Goal: Information Seeking & Learning: Learn about a topic

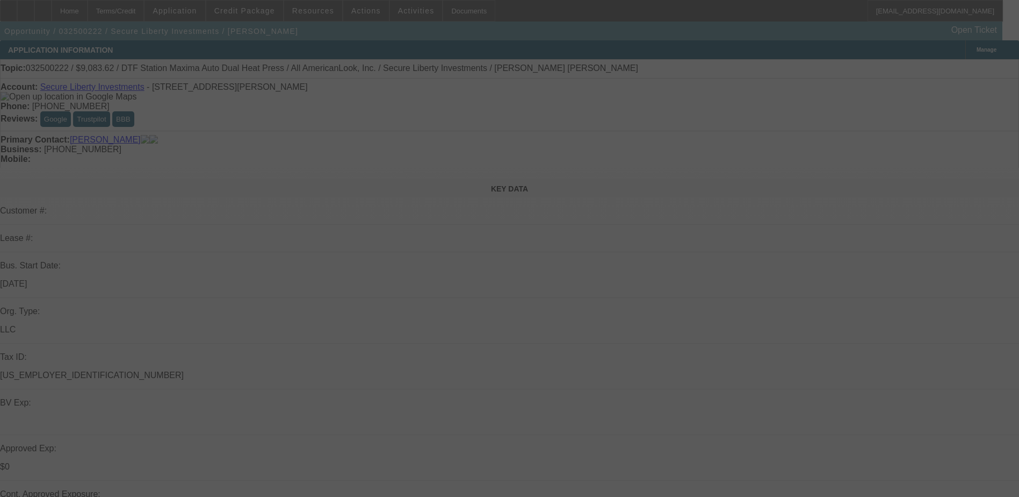
click at [843, 204] on div at bounding box center [509, 248] width 1019 height 497
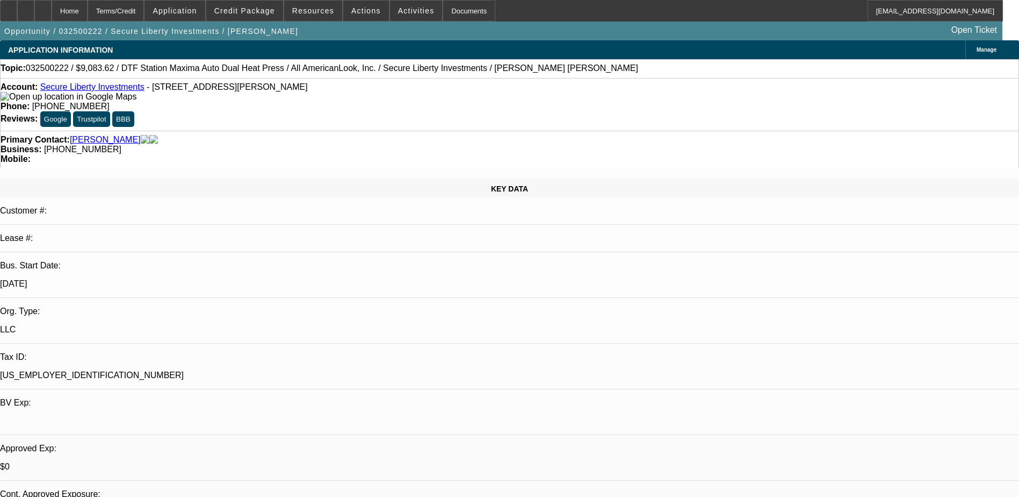
select select "0.1"
select select "2"
select select "0.1"
select select "0"
select select "2"
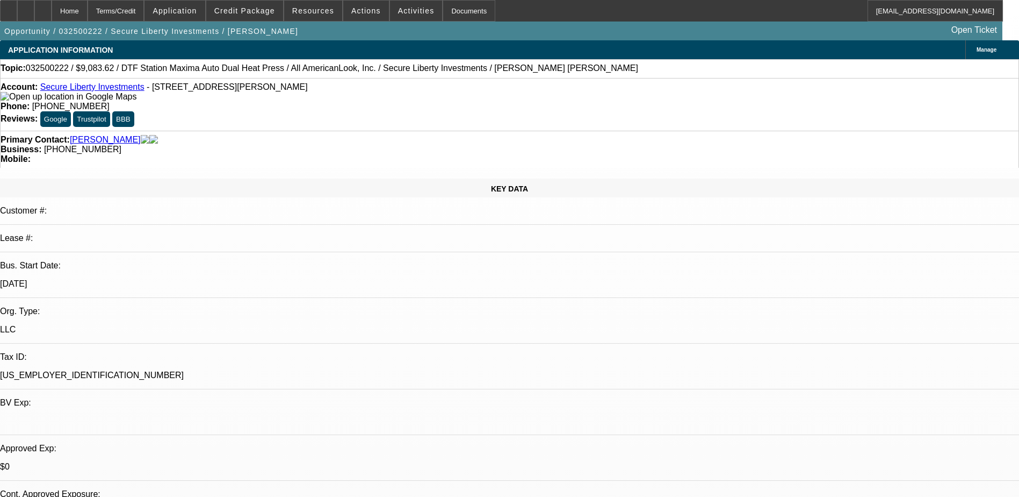
select select "0.1"
select select "1"
select select "2"
select select "4"
select select "1"
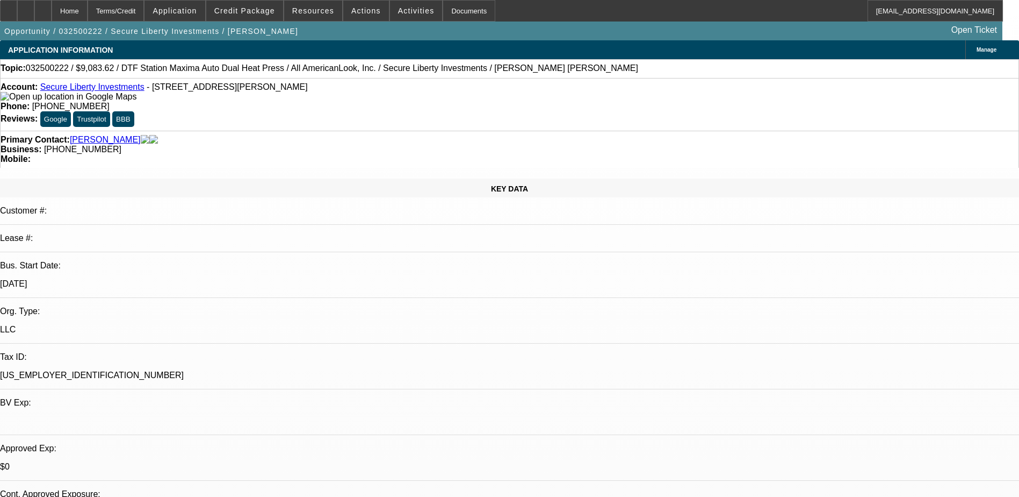
select select "2"
select select "4"
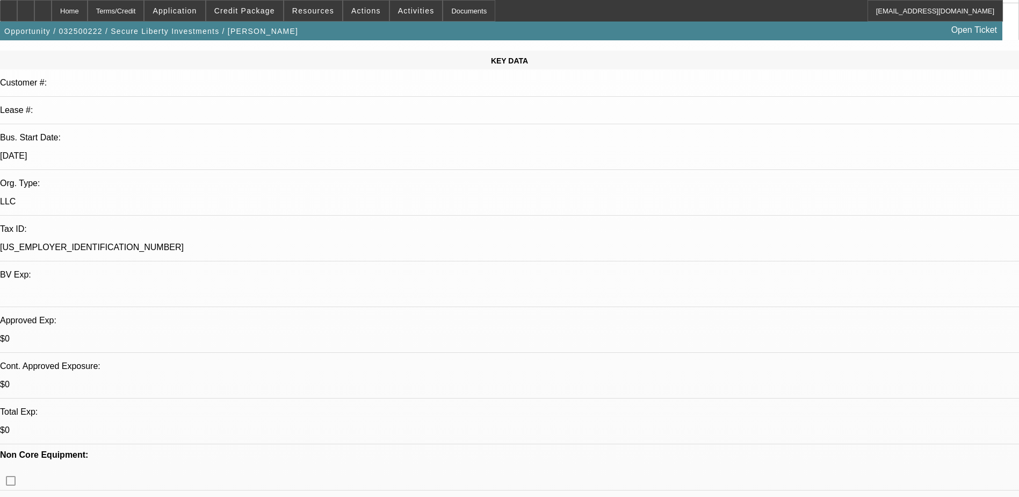
scroll to position [161, 0]
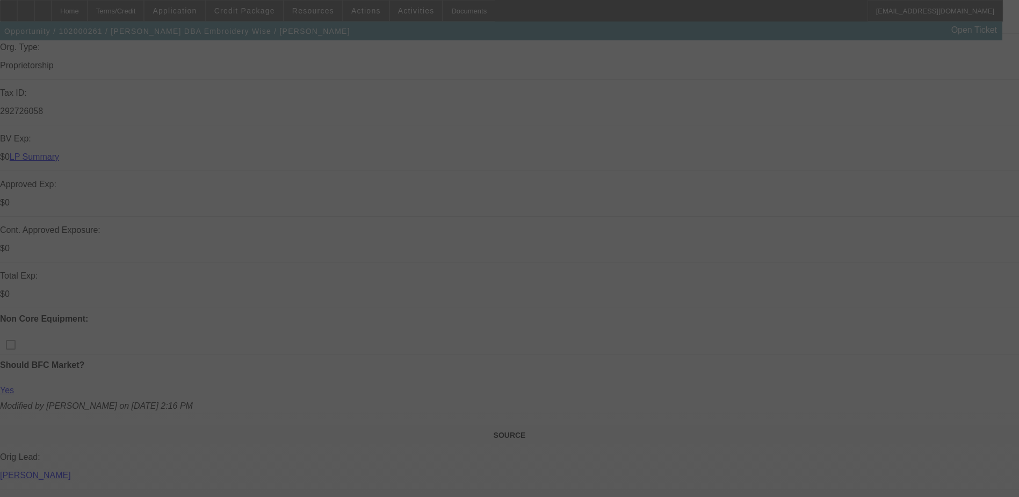
scroll to position [322, 0]
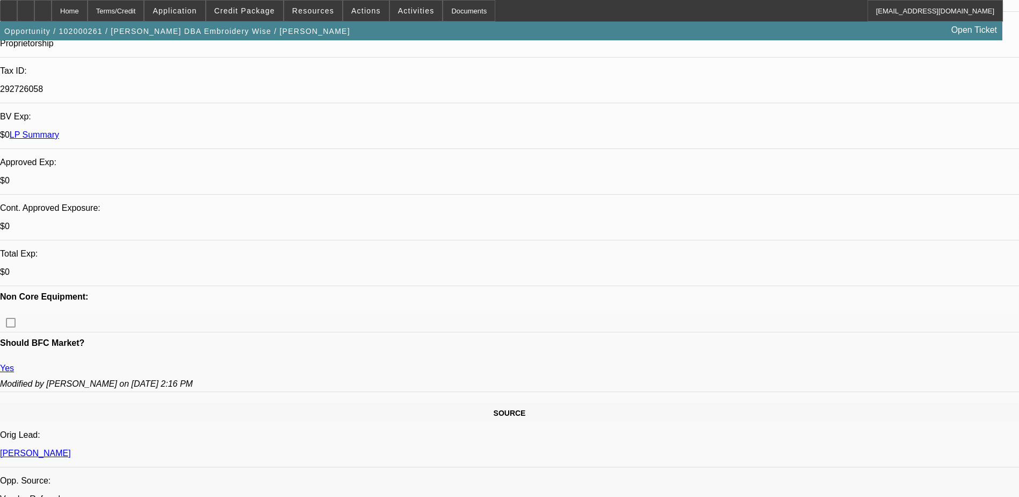
select select "0"
select select "2"
select select "0.1"
select select "0"
select select "3"
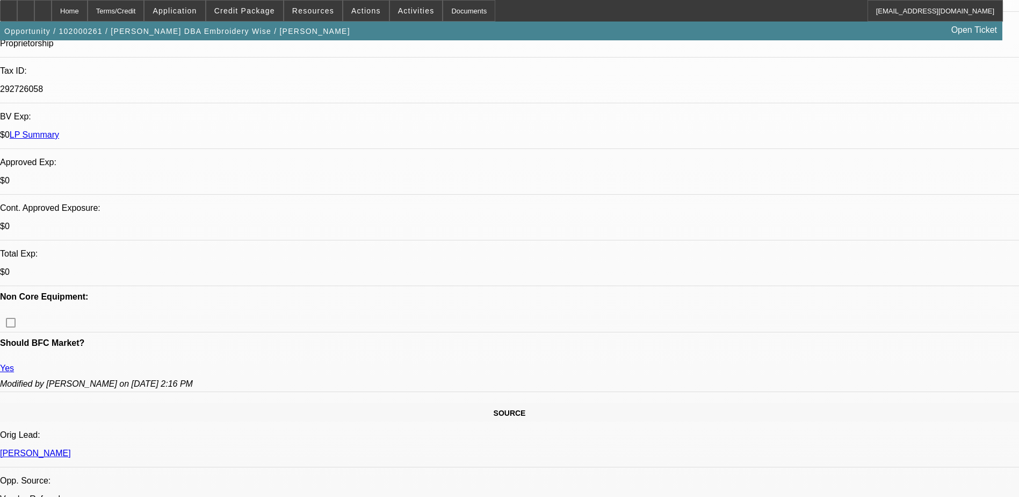
select select "0.1"
select select "0"
select select "2"
select select "0.1"
select select "0"
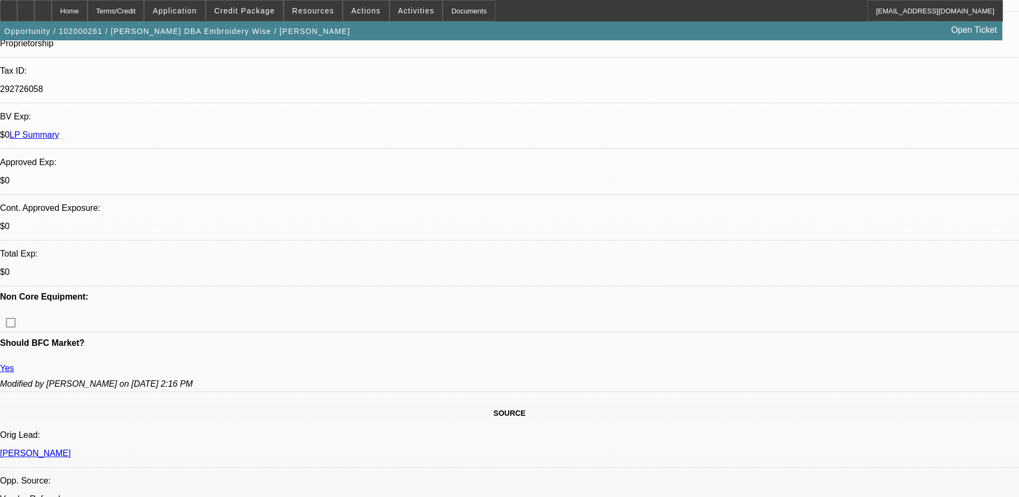
select select "3"
select select "0.1"
select select "1"
select select "2"
select select "4"
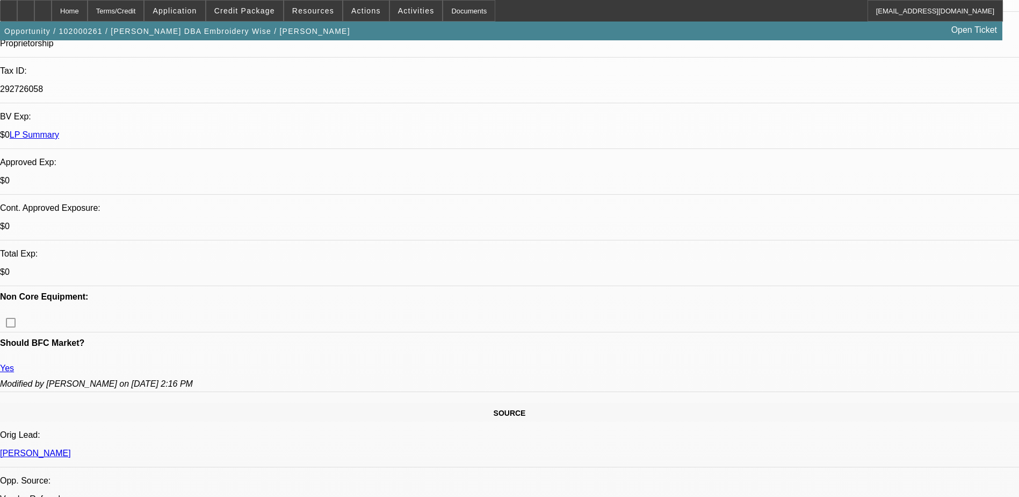
select select "1"
select select "2"
select select "4"
select select "1"
select select "2"
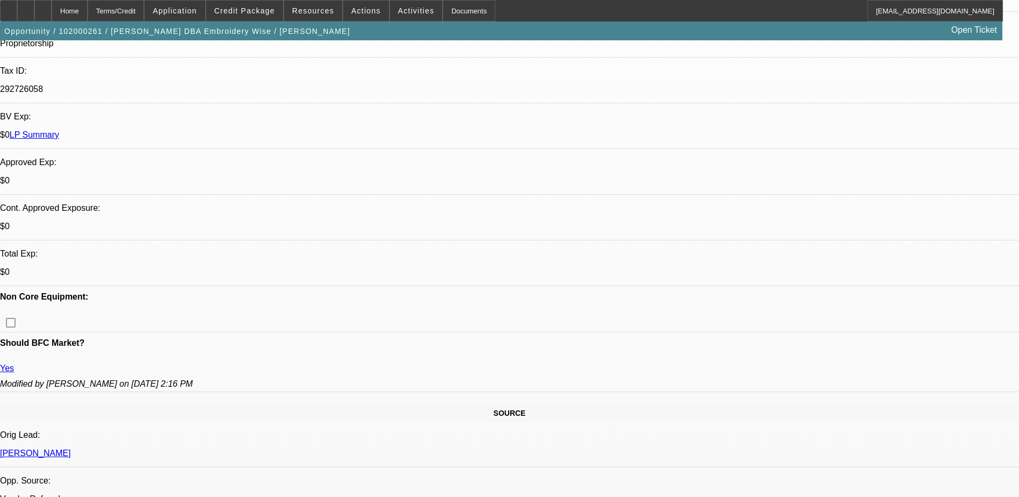
select select "4"
select select "1"
select select "2"
select select "4"
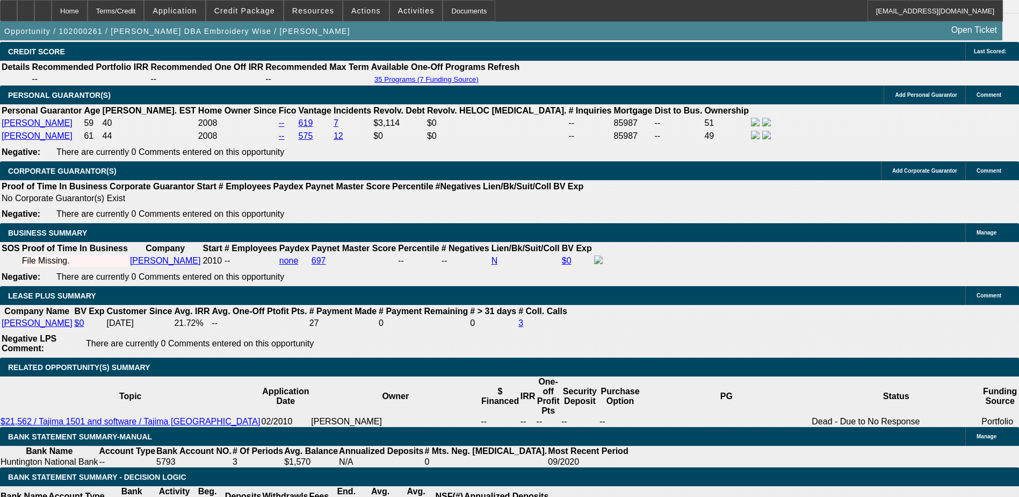
scroll to position [1666, 0]
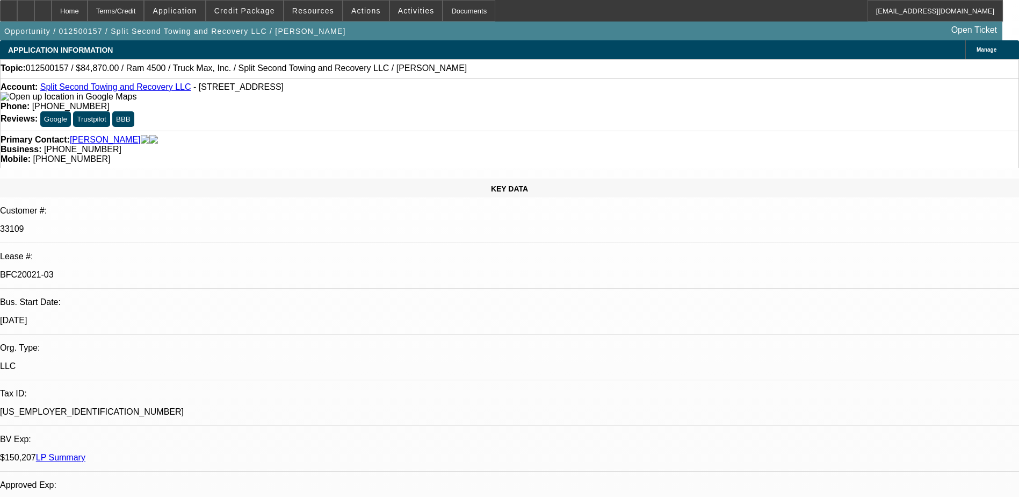
select select "0"
select select "2"
select select "0.1"
select select "0"
select select "2"
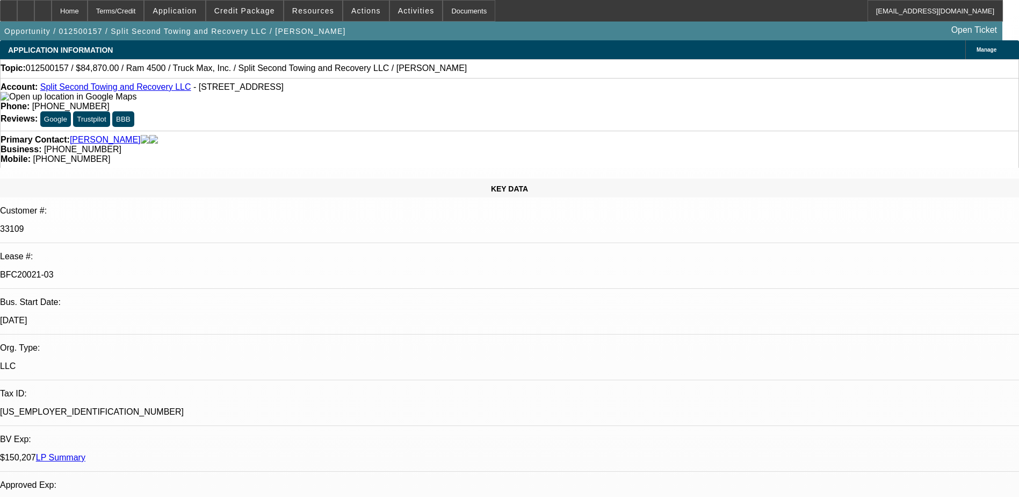
select select "0.1"
select select "0"
select select "2"
select select "0.1"
select select "0"
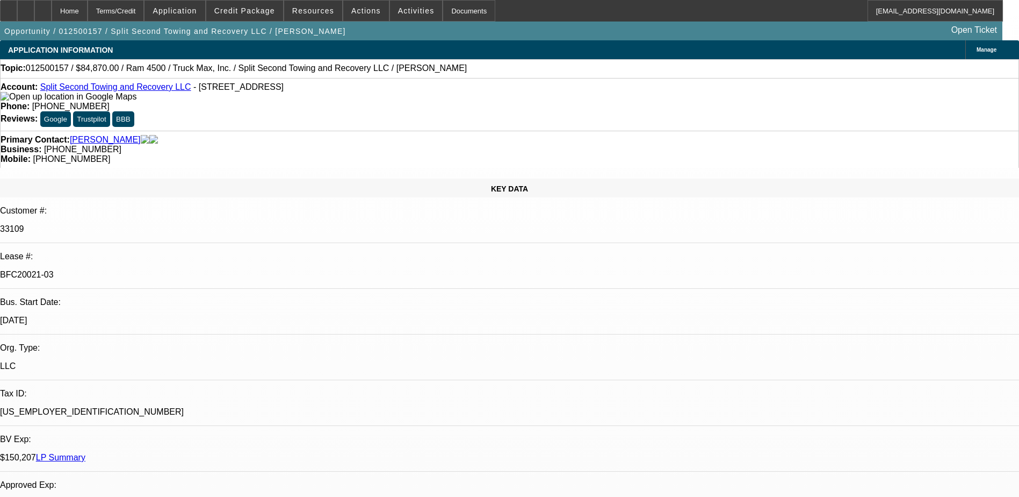
select select "2"
select select "0.1"
select select "1"
select select "2"
select select "4"
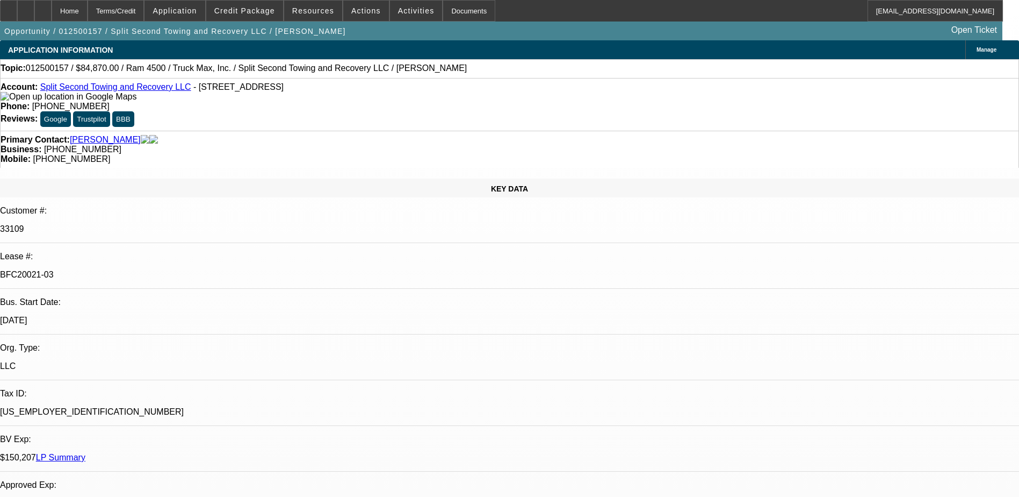
select select "1"
select select "2"
select select "4"
select select "1"
select select "2"
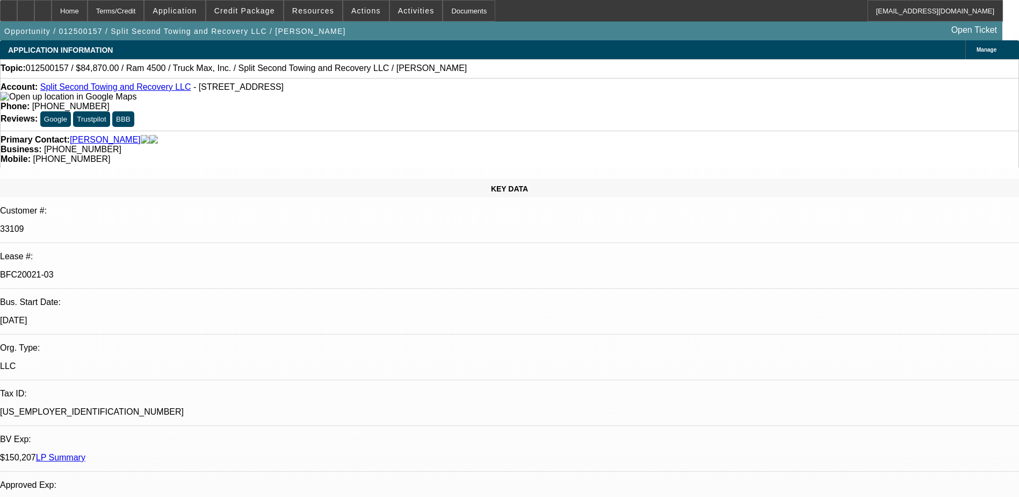
select select "4"
select select "1"
select select "2"
select select "4"
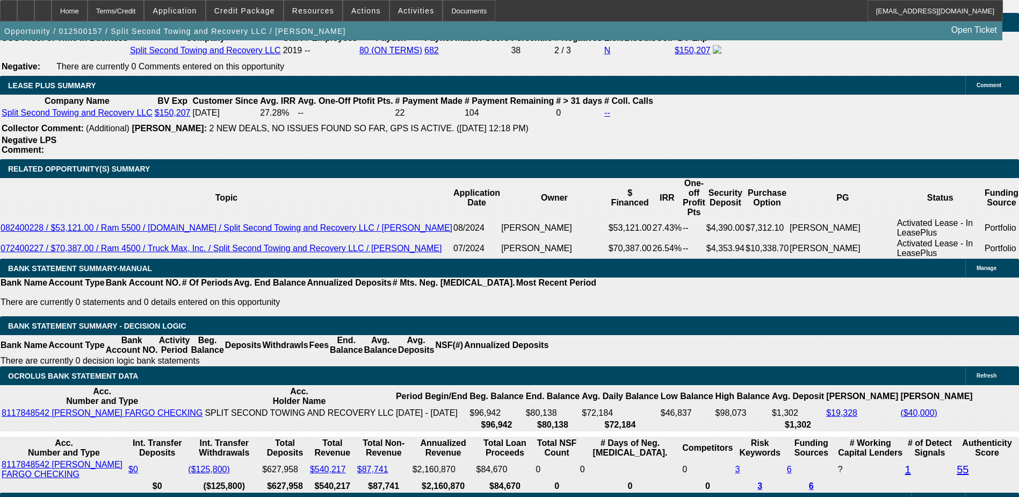
scroll to position [1827, 0]
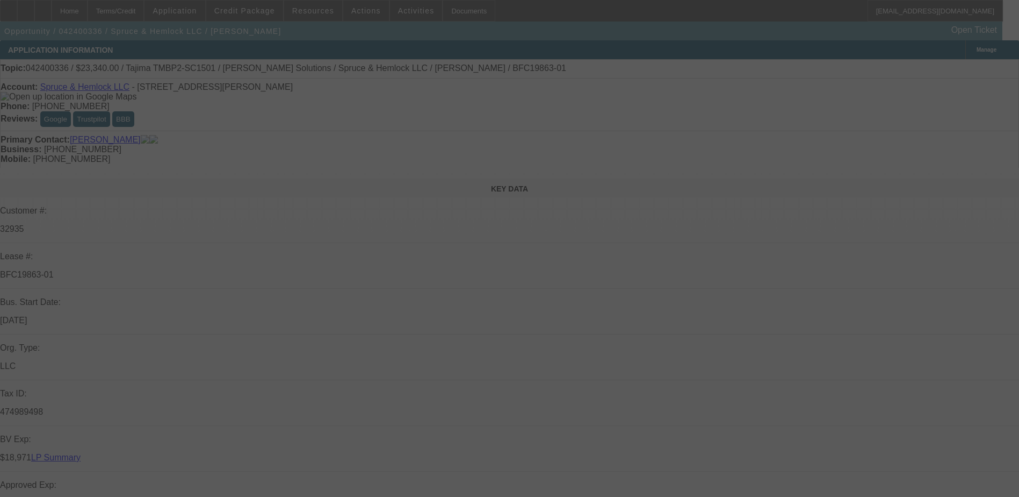
select select "0"
select select "2"
select select "0"
select select "2"
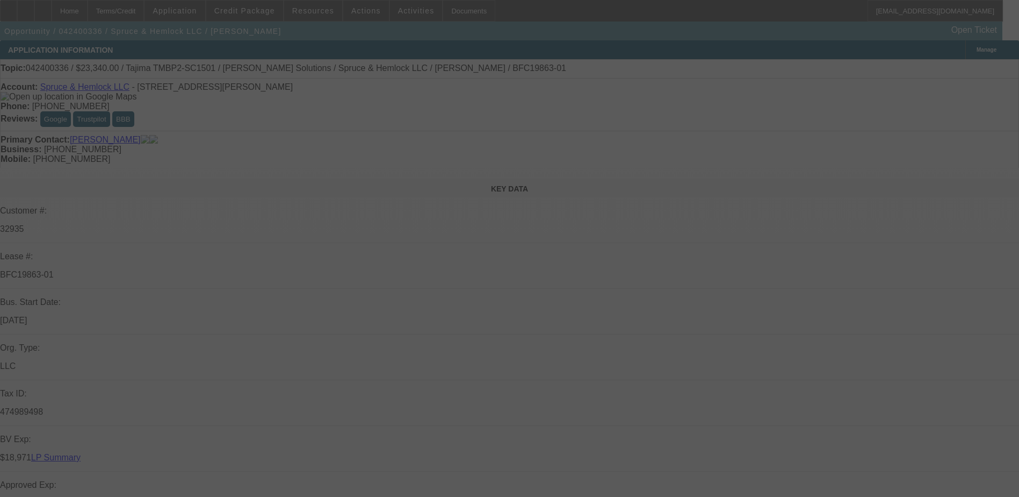
select select "0"
select select "2"
select select "0"
select select "2"
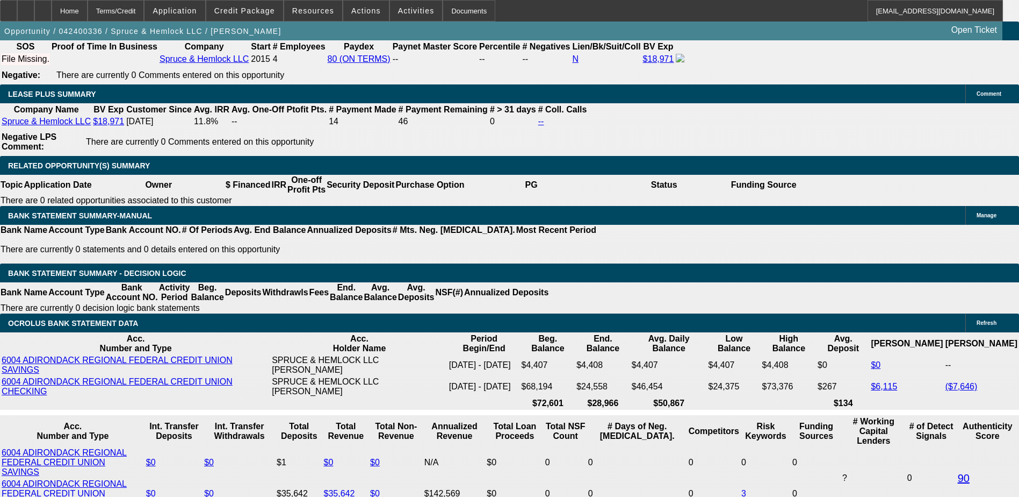
scroll to position [1720, 0]
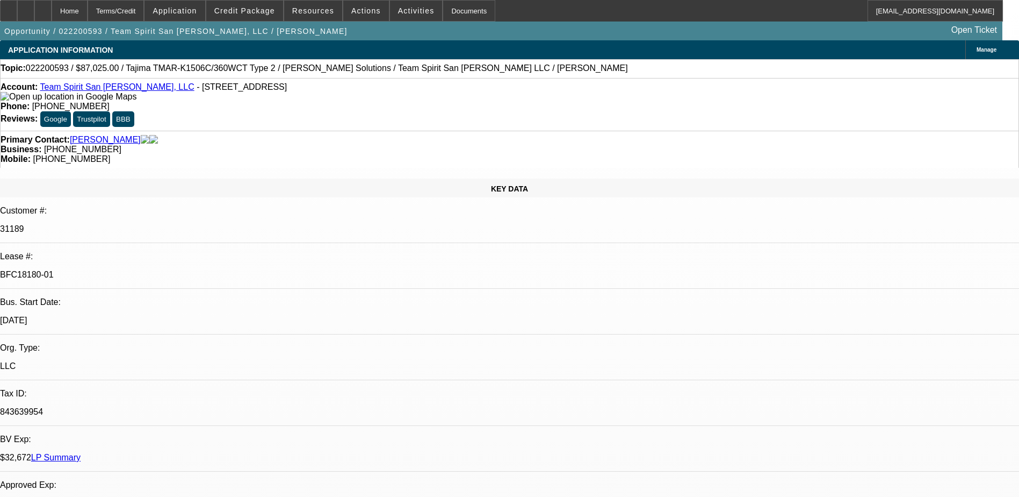
select select "0"
select select "2"
select select "0"
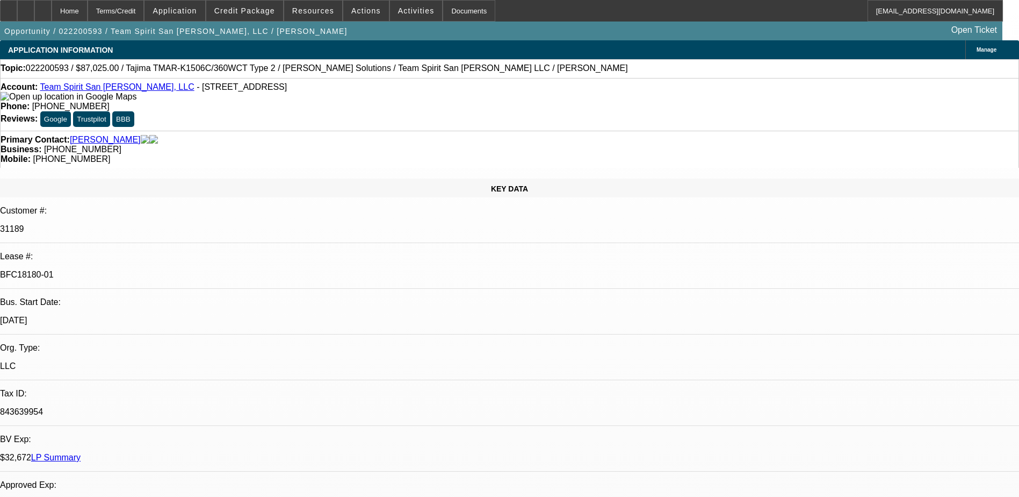
select select "0"
select select "2"
select select "0.1"
select select "0"
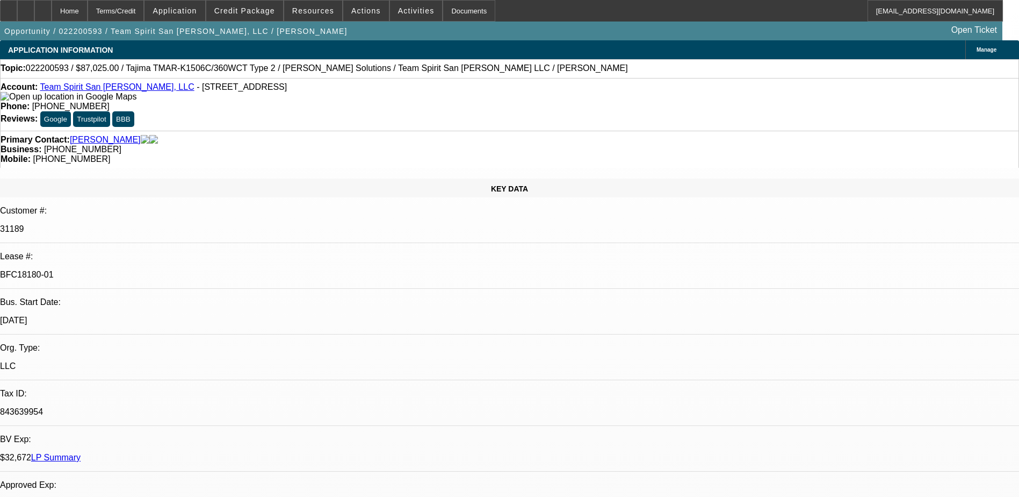
select select "0"
select select "0.1"
select select "1"
select select "2"
select select "6"
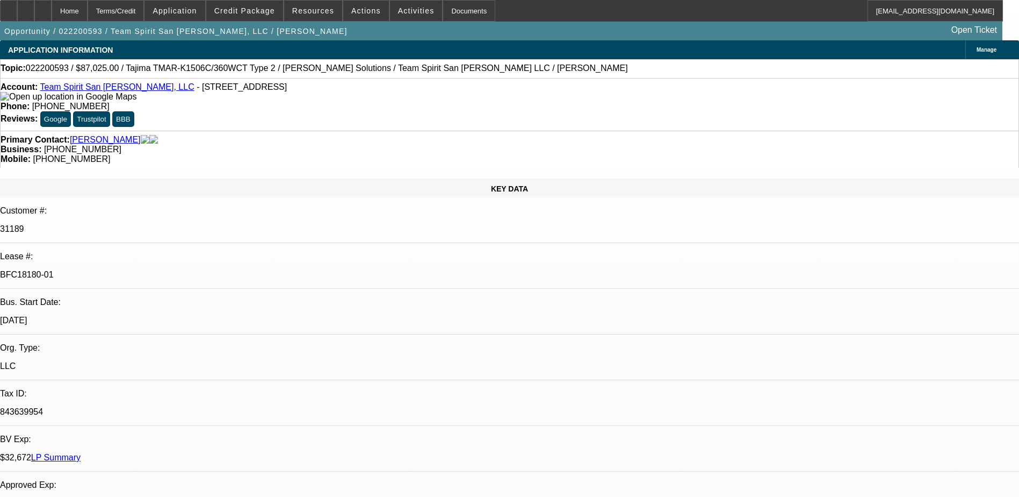
select select "1"
select select "6"
select select "1"
select select "2"
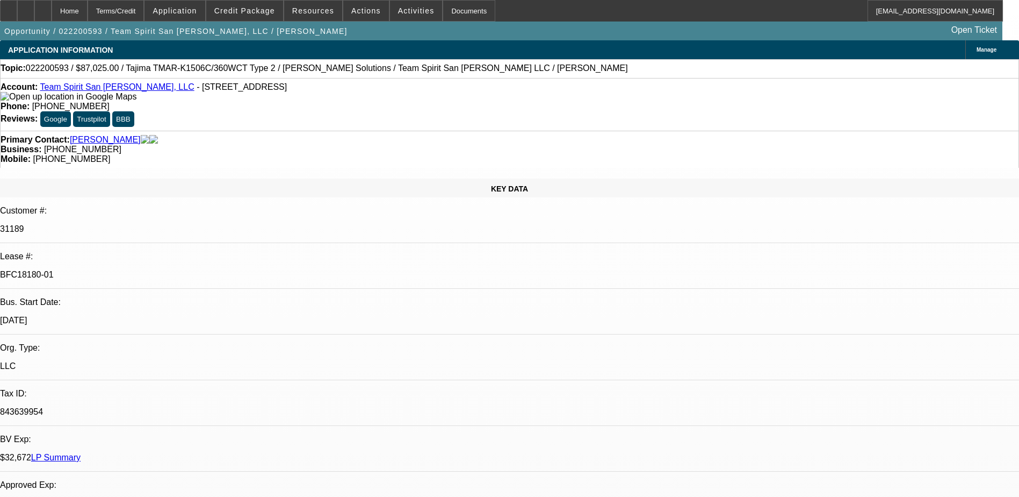
select select "4"
select select "1"
select select "4"
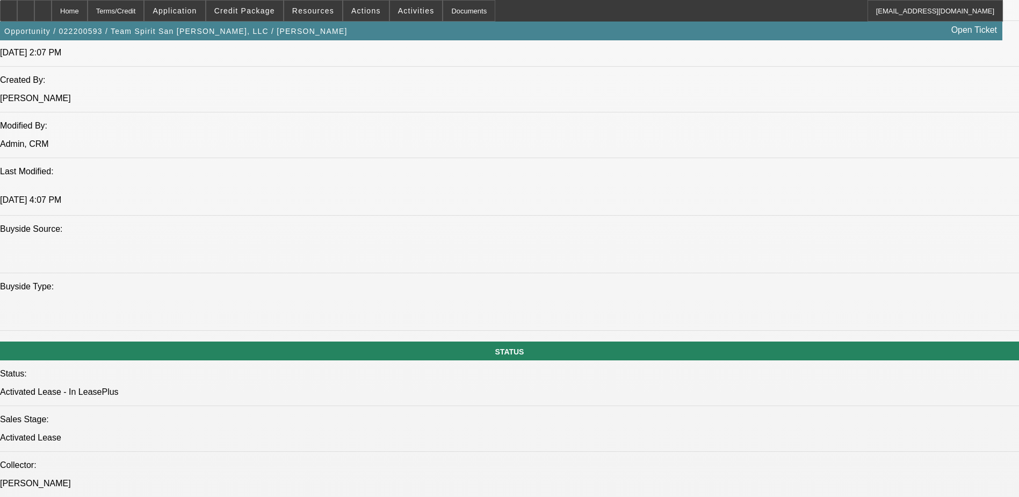
scroll to position [967, 0]
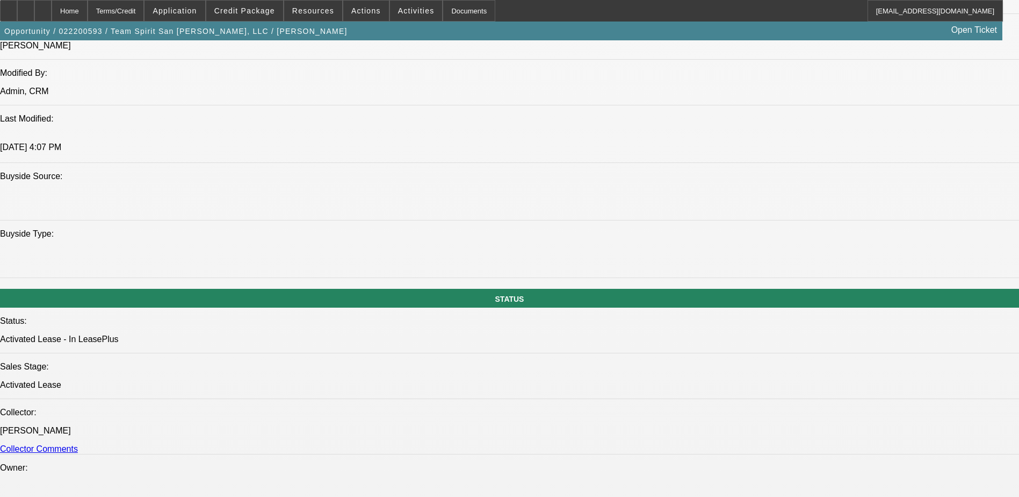
drag, startPoint x: 305, startPoint y: 325, endPoint x: 386, endPoint y: 335, distance: 81.2
drag, startPoint x: 372, startPoint y: 326, endPoint x: 481, endPoint y: 337, distance: 109.1
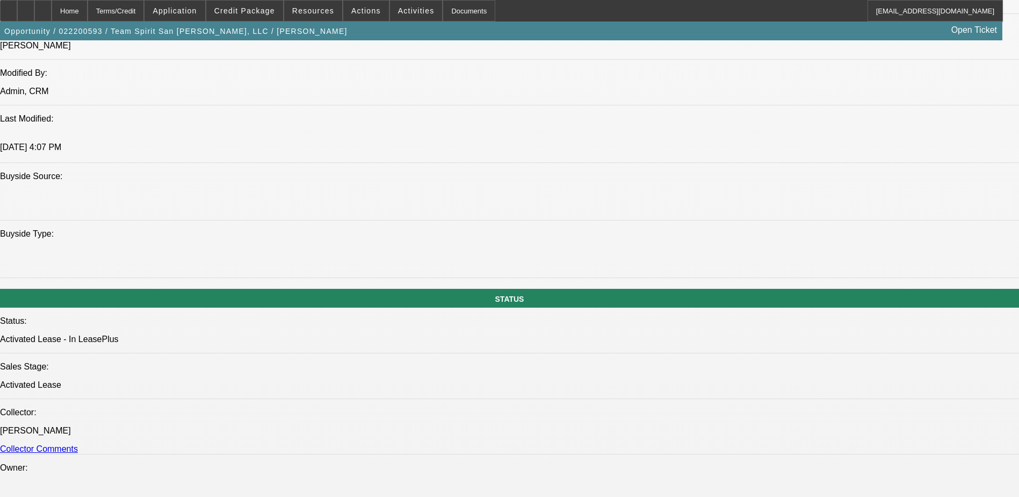
drag, startPoint x: 482, startPoint y: 327, endPoint x: 608, endPoint y: 329, distance: 126.8
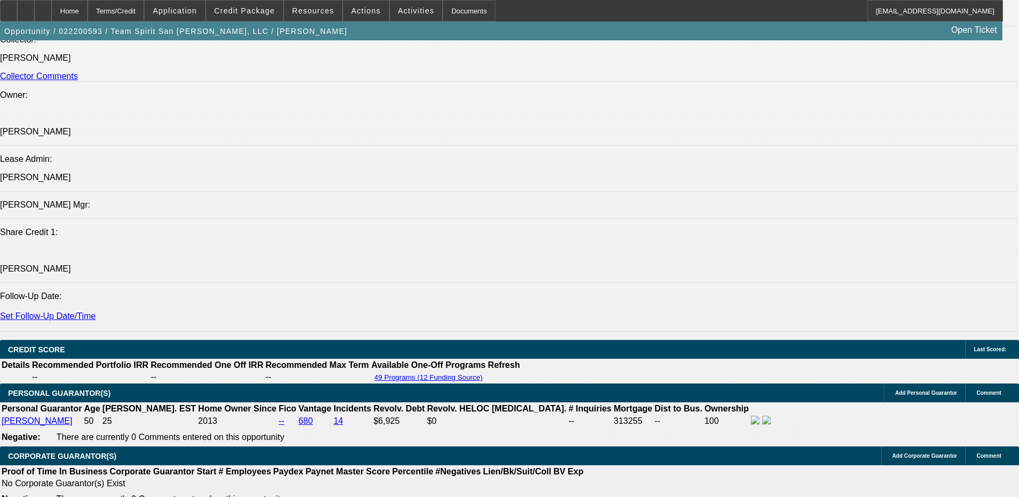
scroll to position [1344, 0]
